Goal: Task Accomplishment & Management: Manage account settings

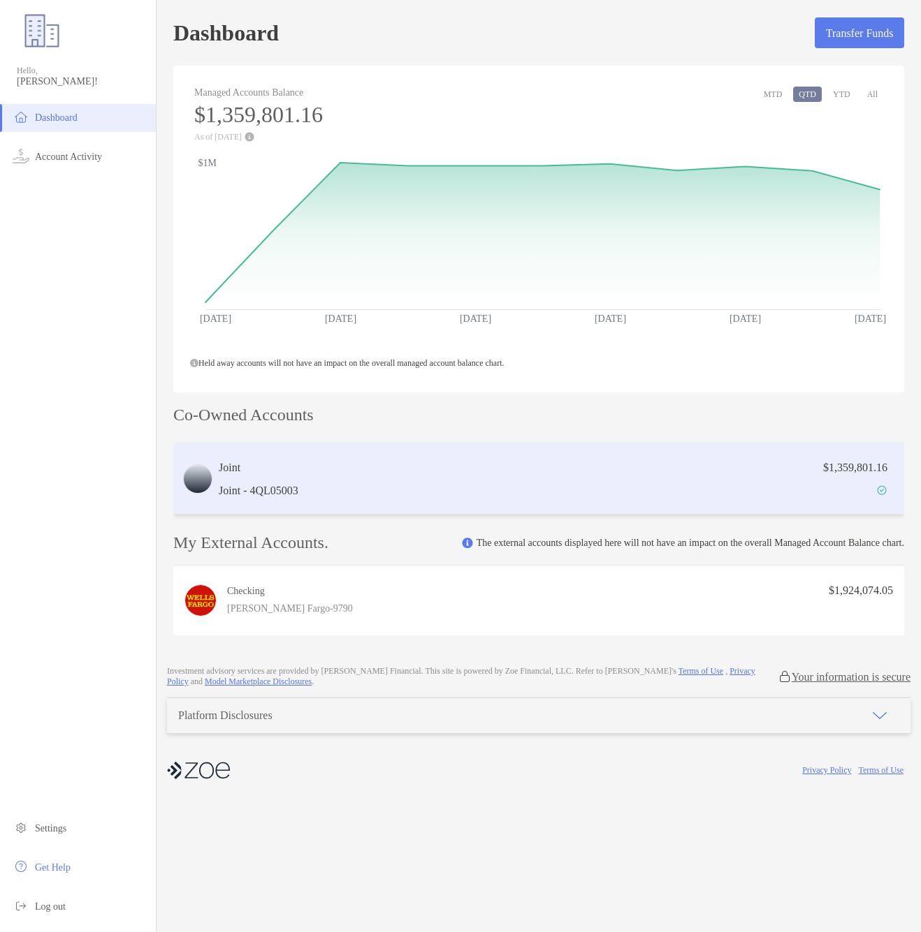
click at [252, 473] on h3 "Joint" at bounding box center [259, 468] width 80 height 17
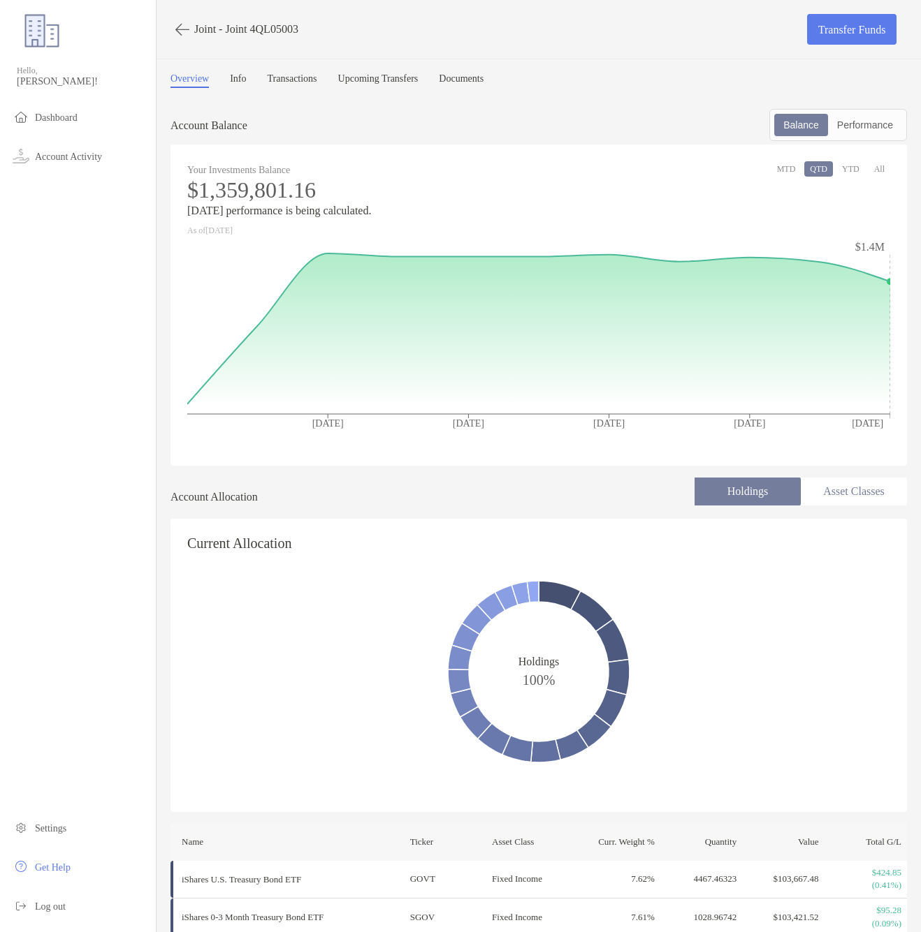
click at [856, 494] on li "Asset Classes" at bounding box center [853, 492] width 106 height 28
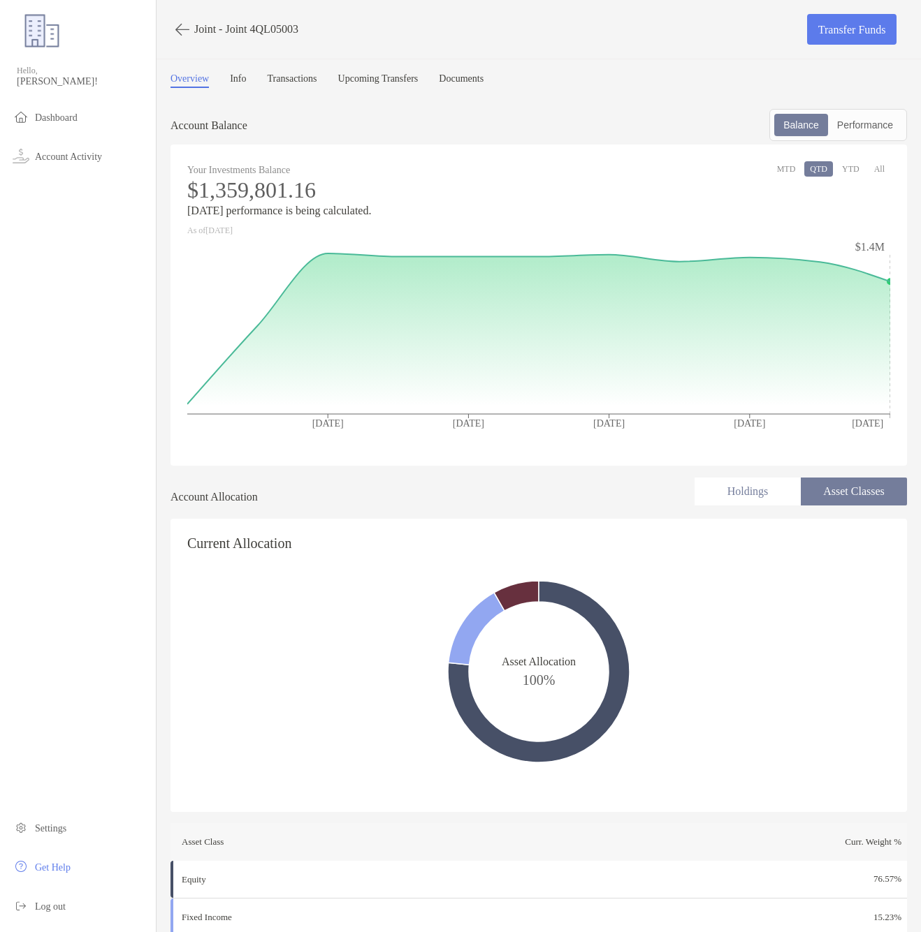
click at [761, 494] on li "Holdings" at bounding box center [747, 492] width 106 height 28
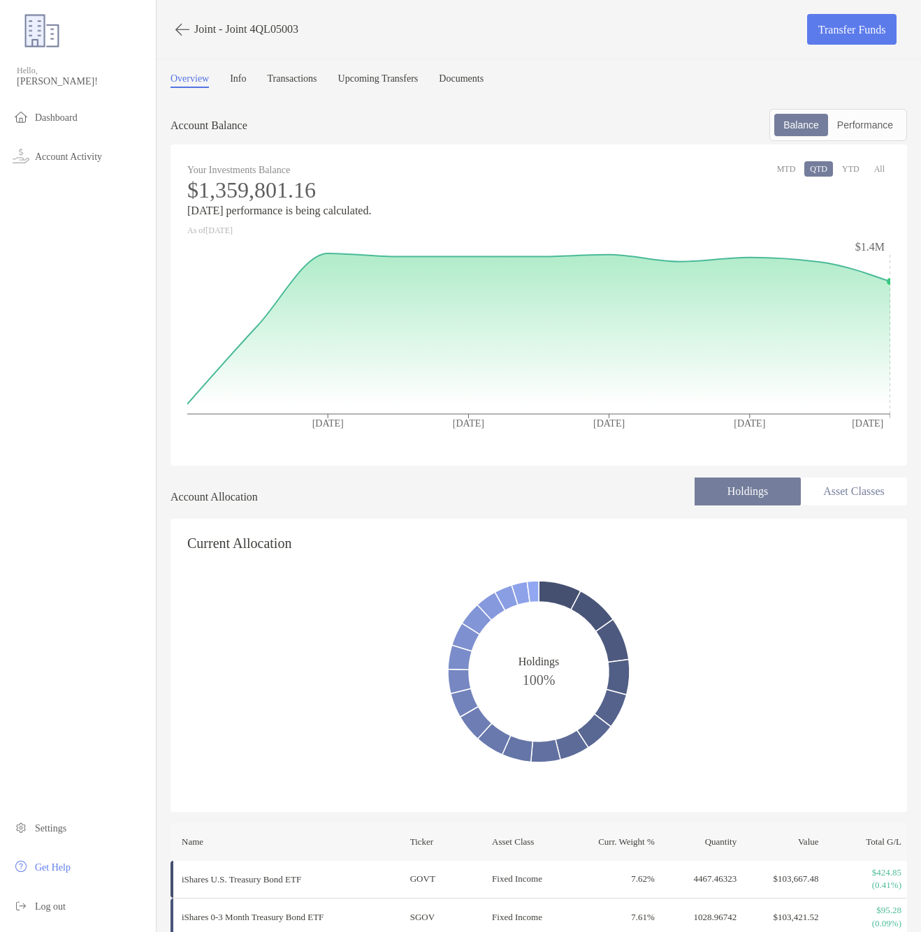
click at [851, 166] on button "YTD" at bounding box center [850, 168] width 29 height 15
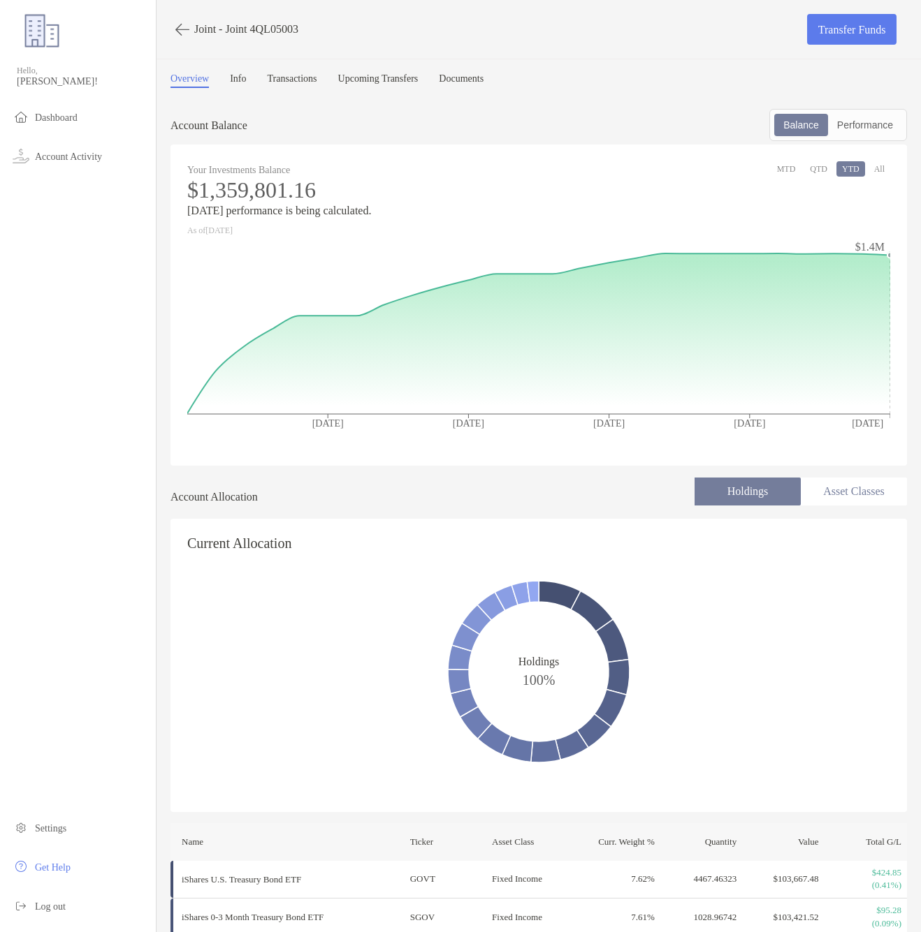
click at [886, 256] on icon at bounding box center [538, 334] width 703 height 160
click at [58, 903] on span "Log out" at bounding box center [50, 907] width 31 height 10
